Goal: Task Accomplishment & Management: Use online tool/utility

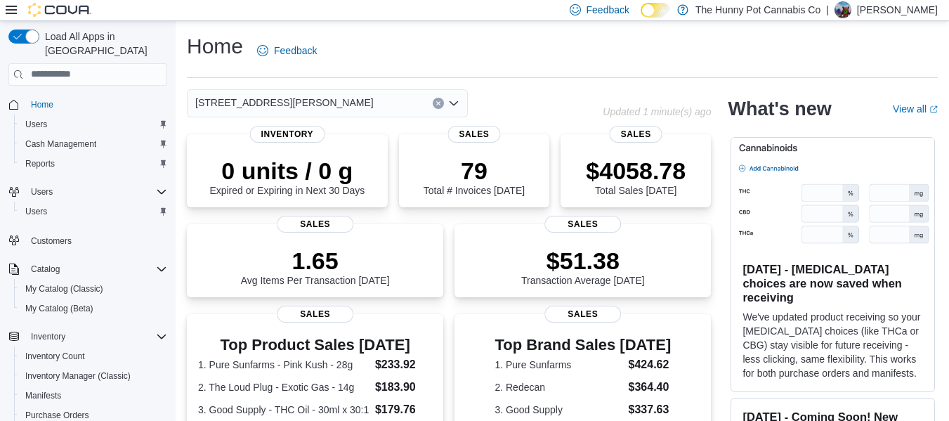
scroll to position [378, 0]
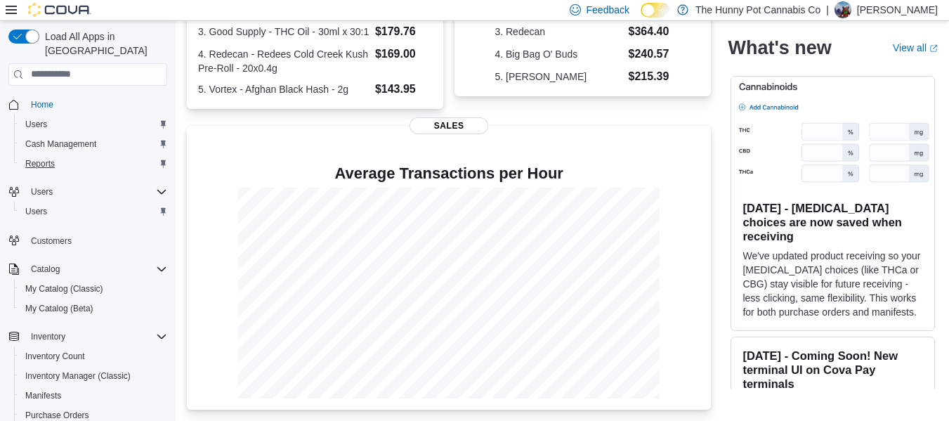
drag, startPoint x: 44, startPoint y: 160, endPoint x: 47, endPoint y: 151, distance: 9.6
click at [47, 151] on div "Home Users Cash Management Reports" at bounding box center [87, 133] width 159 height 85
click at [47, 158] on span "Reports" at bounding box center [39, 163] width 29 height 11
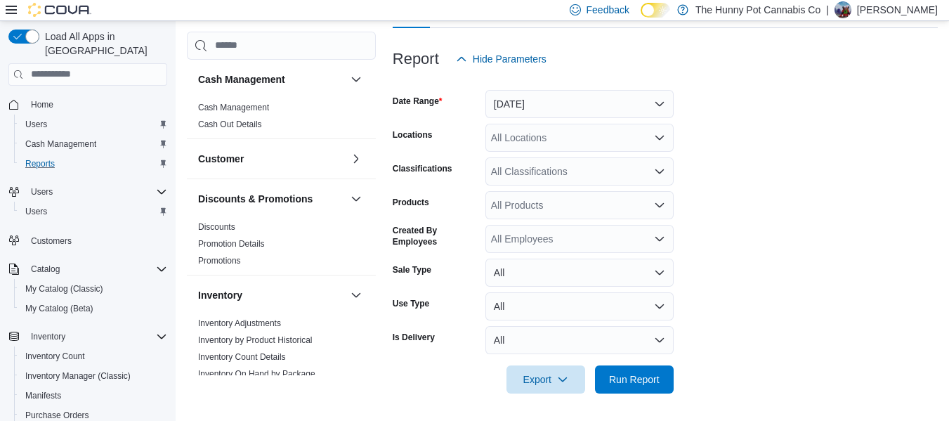
scroll to position [164, 0]
click at [585, 110] on button "[DATE]" at bounding box center [579, 103] width 188 height 28
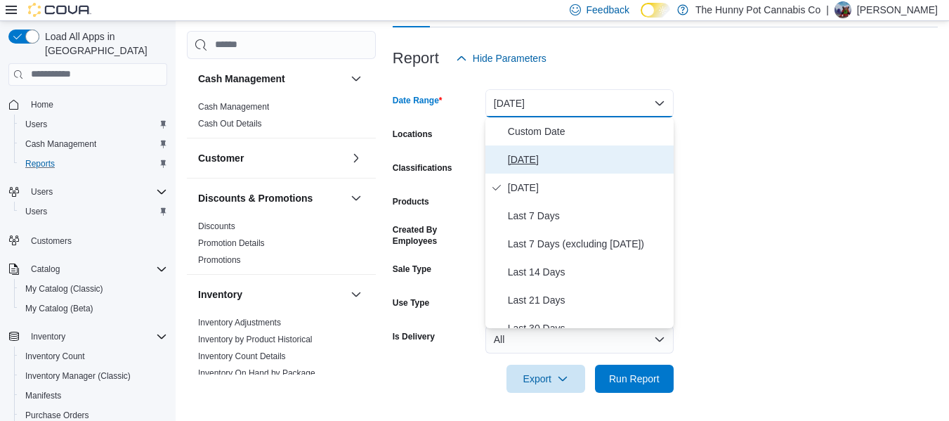
click at [510, 164] on span "[DATE]" at bounding box center [588, 159] width 160 height 17
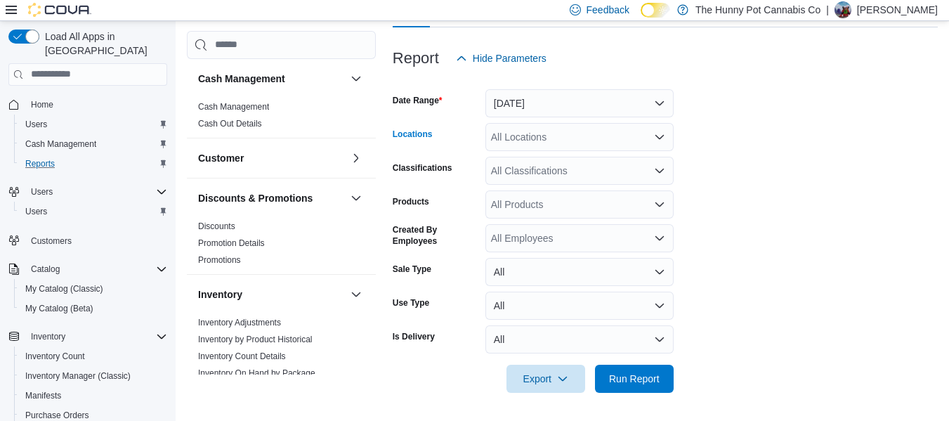
click at [525, 137] on div "All Locations" at bounding box center [579, 137] width 188 height 28
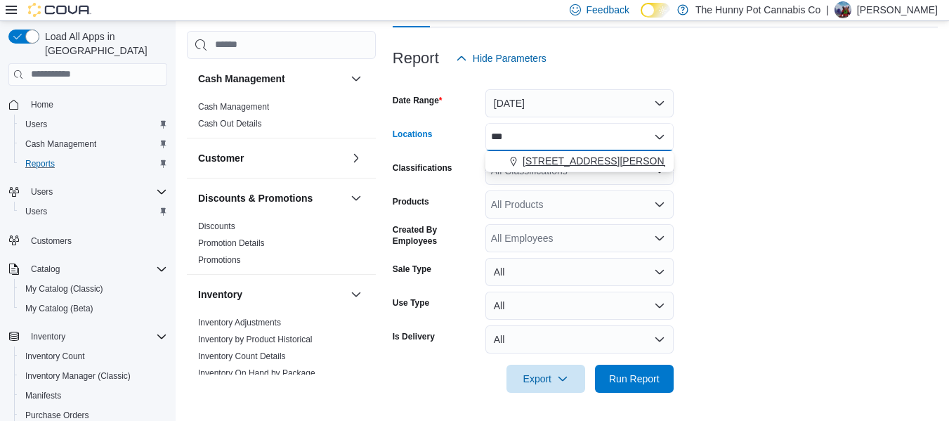
type input "***"
click at [554, 160] on span "[STREET_ADDRESS][PERSON_NAME]" at bounding box center [611, 161] width 178 height 14
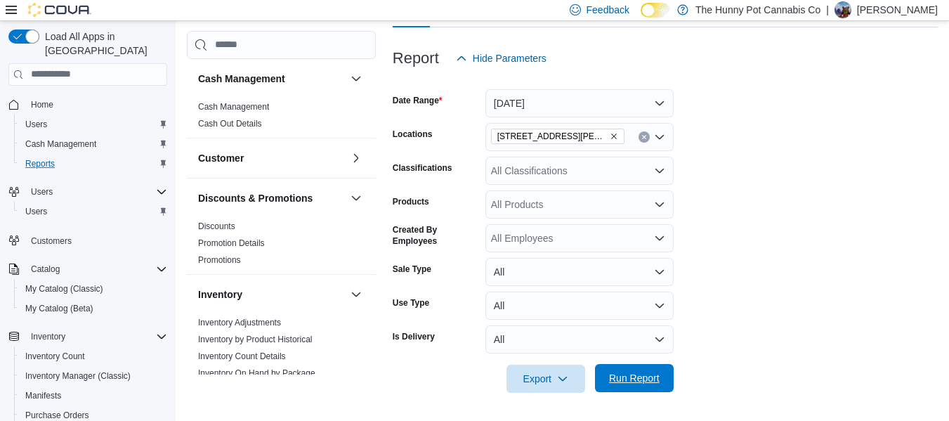
click at [642, 370] on span "Run Report" at bounding box center [634, 378] width 62 height 28
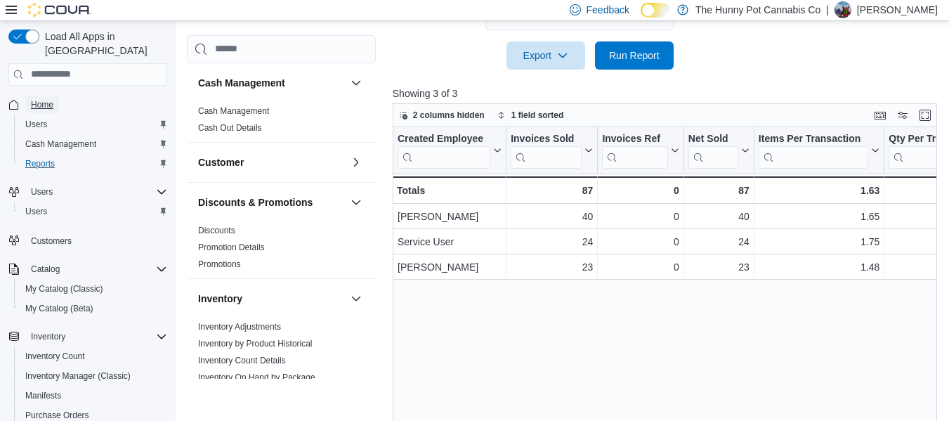
click at [51, 99] on span "Home" at bounding box center [42, 104] width 22 height 11
